Goal: Information Seeking & Learning: Understand process/instructions

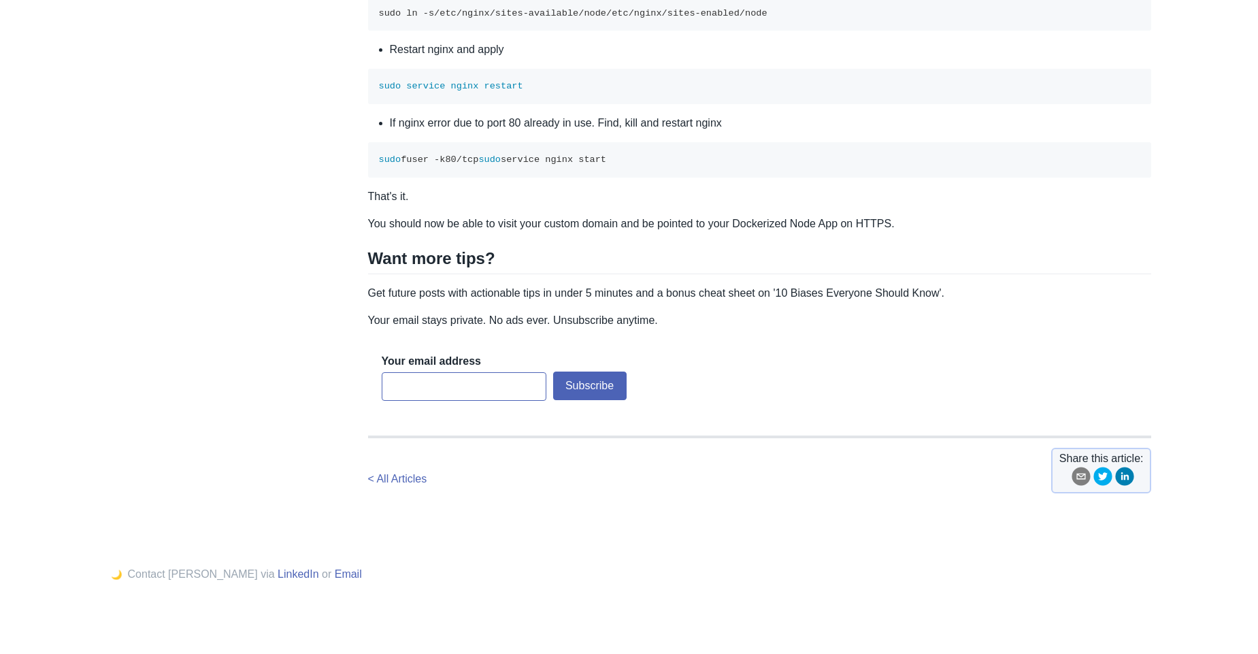
scroll to position [4812, 0]
drag, startPoint x: 401, startPoint y: 122, endPoint x: 545, endPoint y: 144, distance: 145.1
drag, startPoint x: 656, startPoint y: 150, endPoint x: 376, endPoint y: 143, distance: 280.4
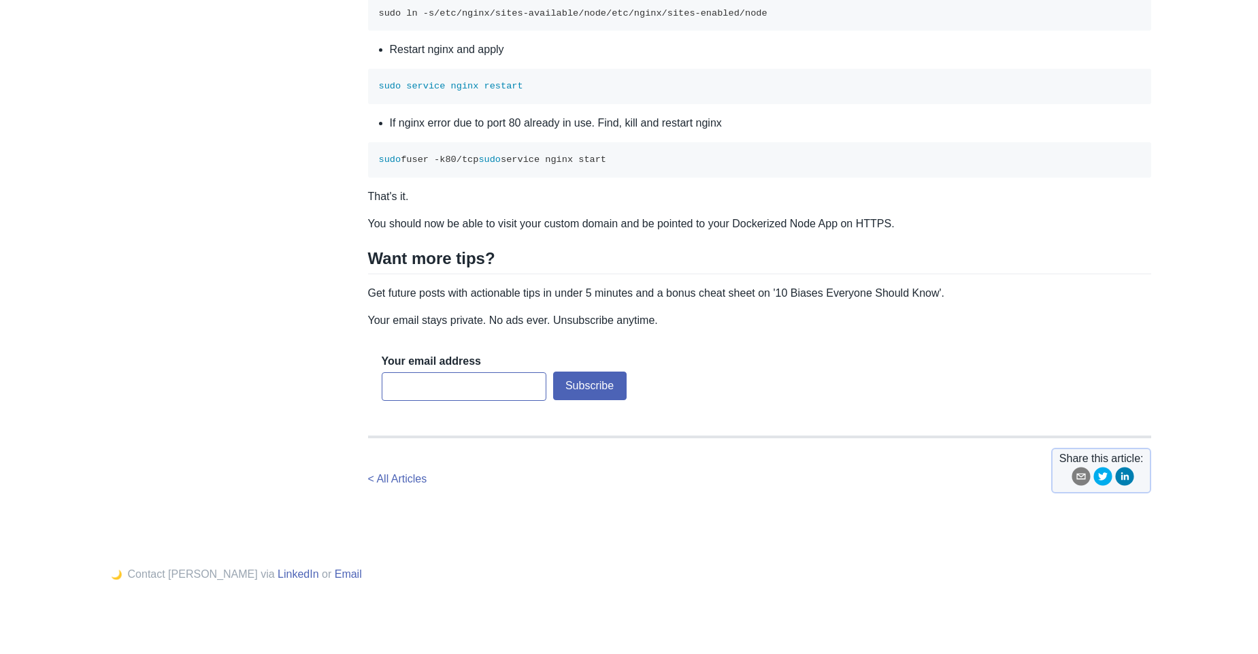
drag, startPoint x: 381, startPoint y: 151, endPoint x: 521, endPoint y: 152, distance: 140.2
click at [521, 91] on span "sudo service nginx restart" at bounding box center [451, 86] width 144 height 10
drag, startPoint x: 531, startPoint y: 162, endPoint x: 318, endPoint y: 167, distance: 213.0
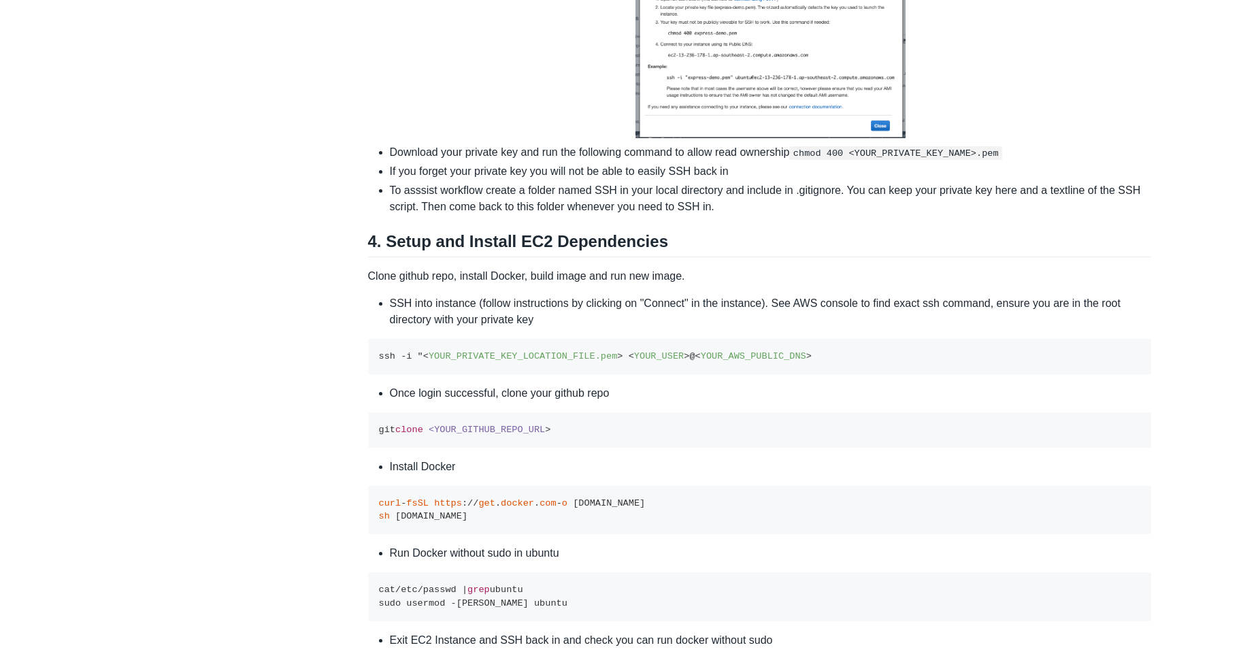
scroll to position [2199, 0]
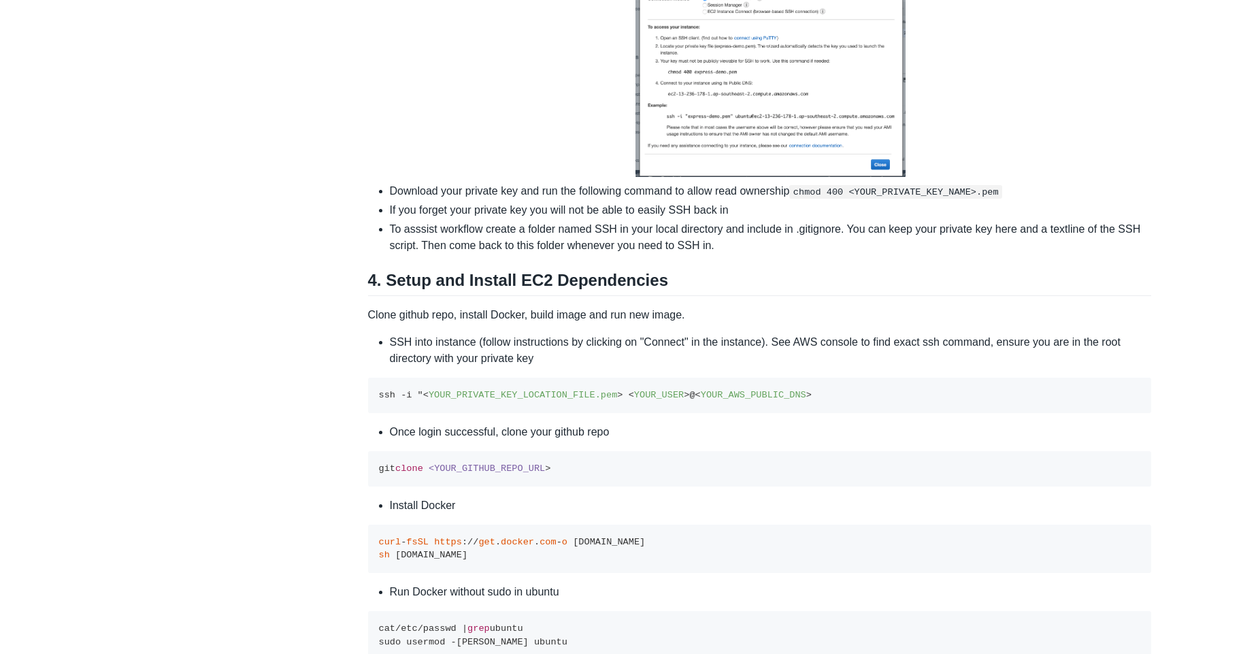
click at [991, 99] on li "Find and select your running EC2 instance and click Connect then follow the ins…" at bounding box center [771, 66] width 762 height 227
